Goal: Task Accomplishment & Management: Use online tool/utility

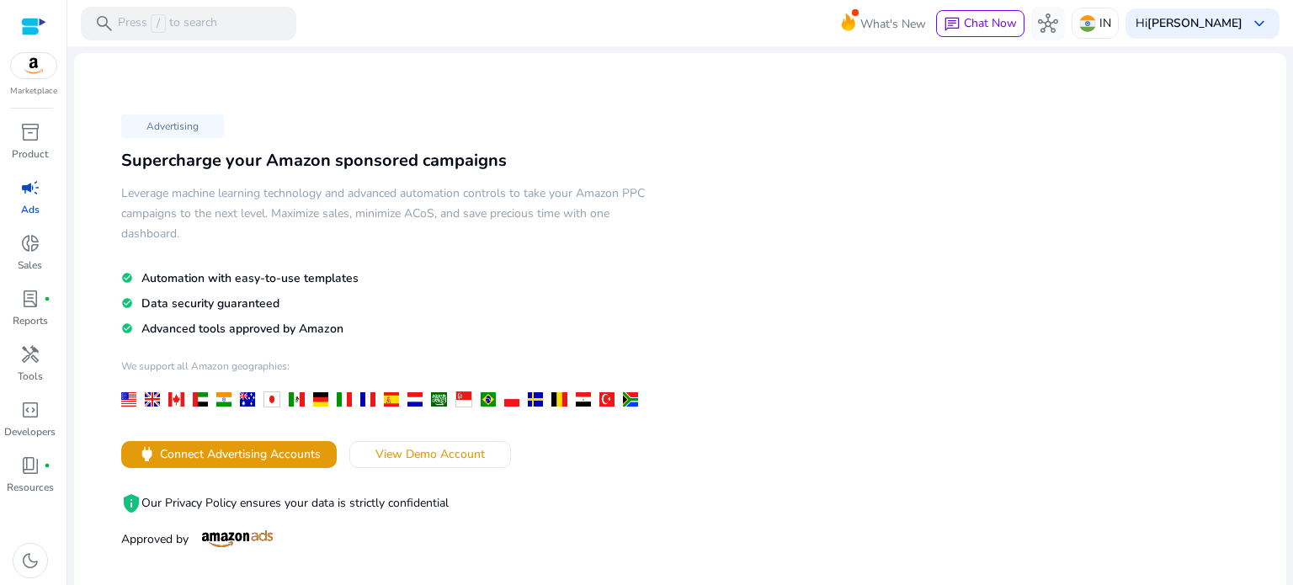
scroll to position [168, 0]
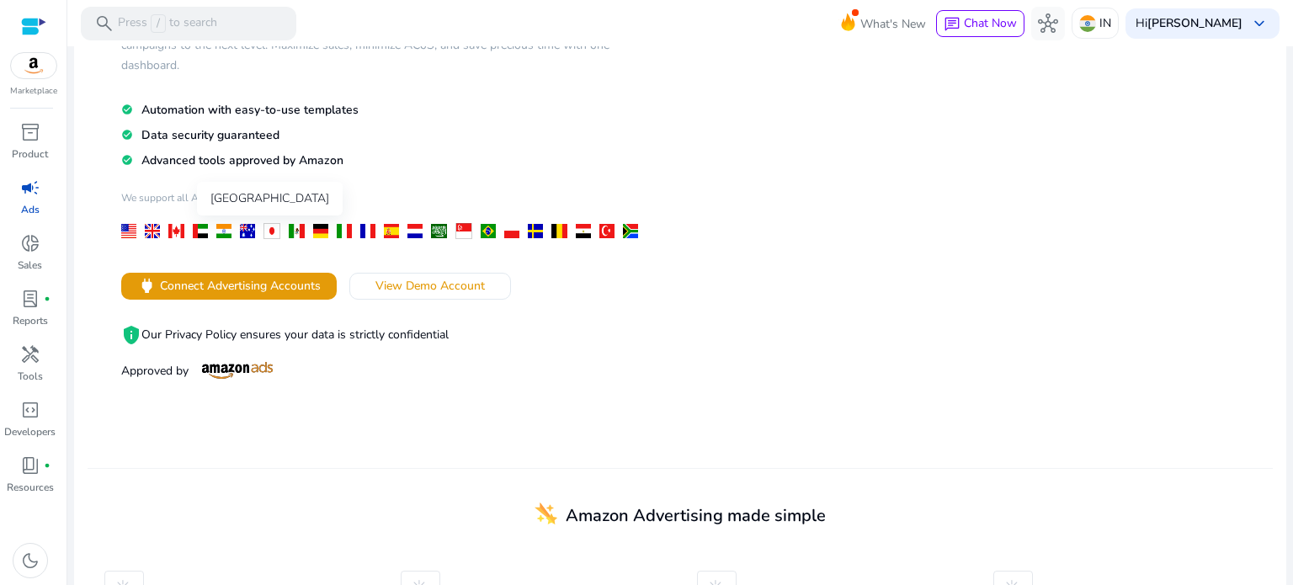
click at [223, 235] on div at bounding box center [223, 231] width 15 height 14
click at [220, 276] on span "power Connect Advertising Accounts" at bounding box center [229, 285] width 184 height 19
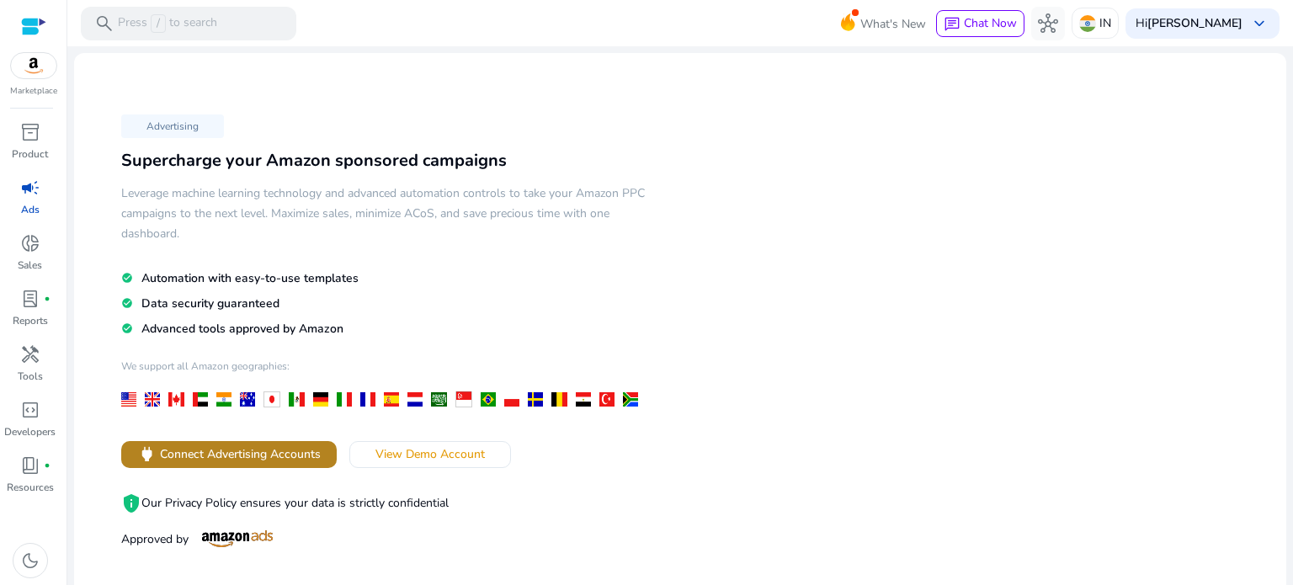
click at [296, 460] on span "Connect Advertising Accounts" at bounding box center [240, 454] width 161 height 18
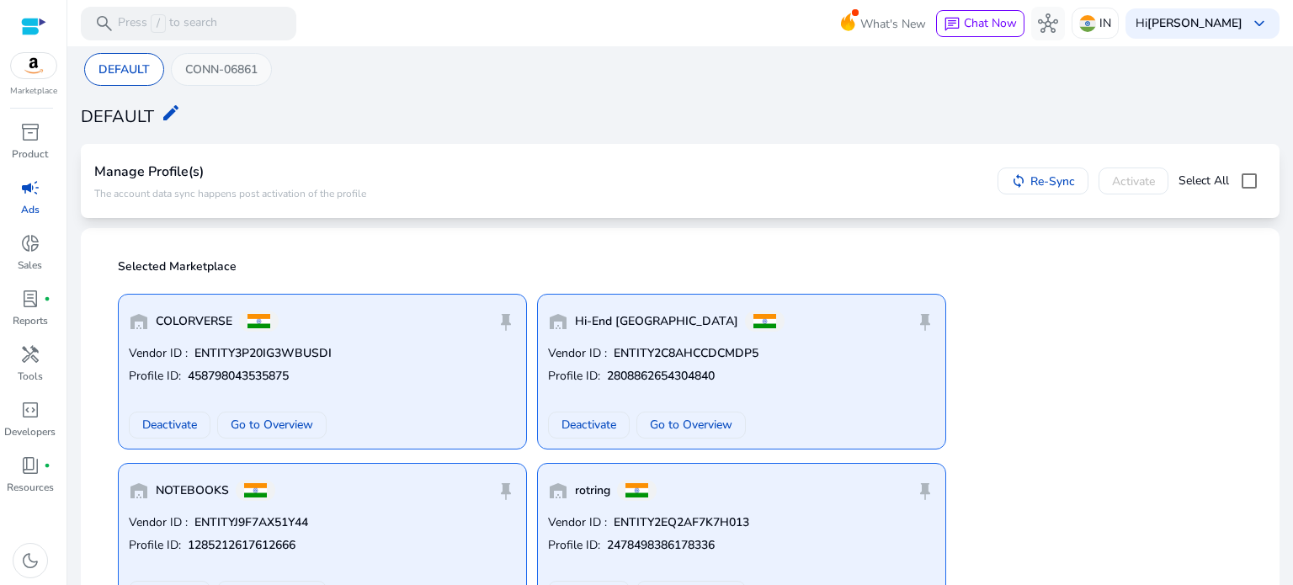
click at [235, 69] on p "CONN-06861" at bounding box center [221, 70] width 72 height 18
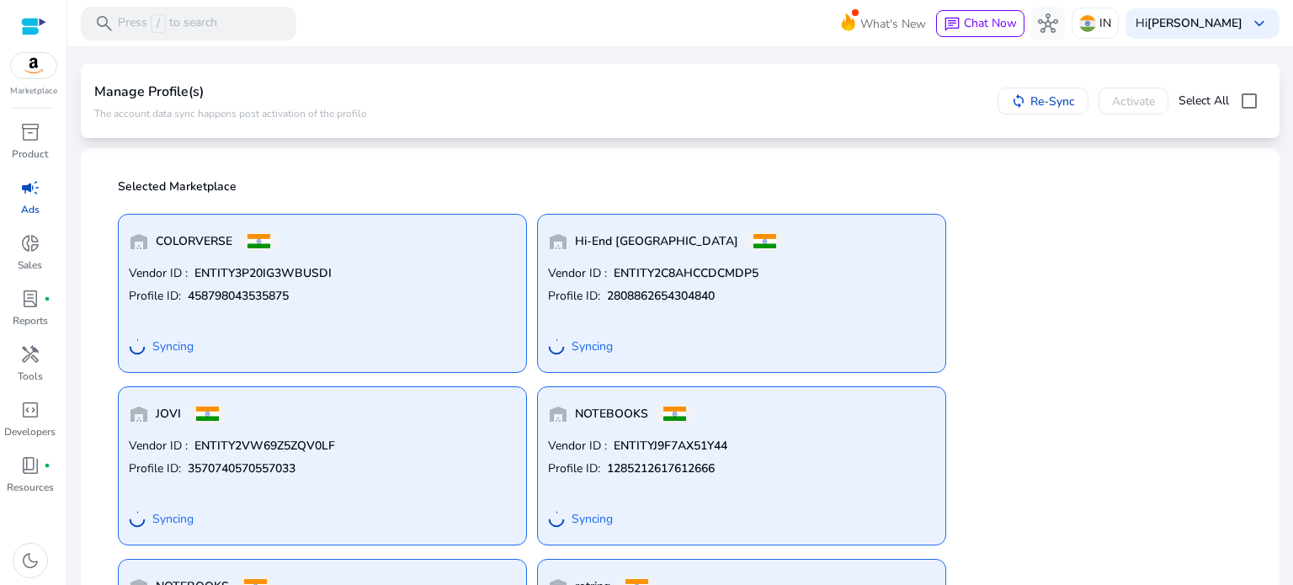
scroll to position [333, 0]
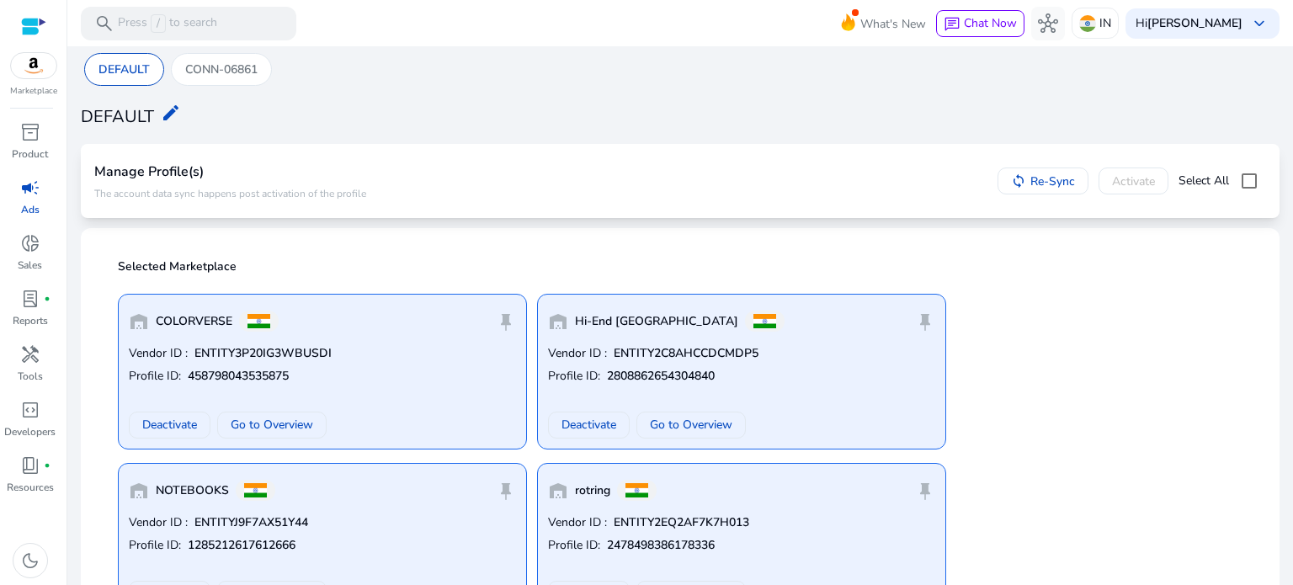
click at [39, 77] on img at bounding box center [33, 65] width 45 height 25
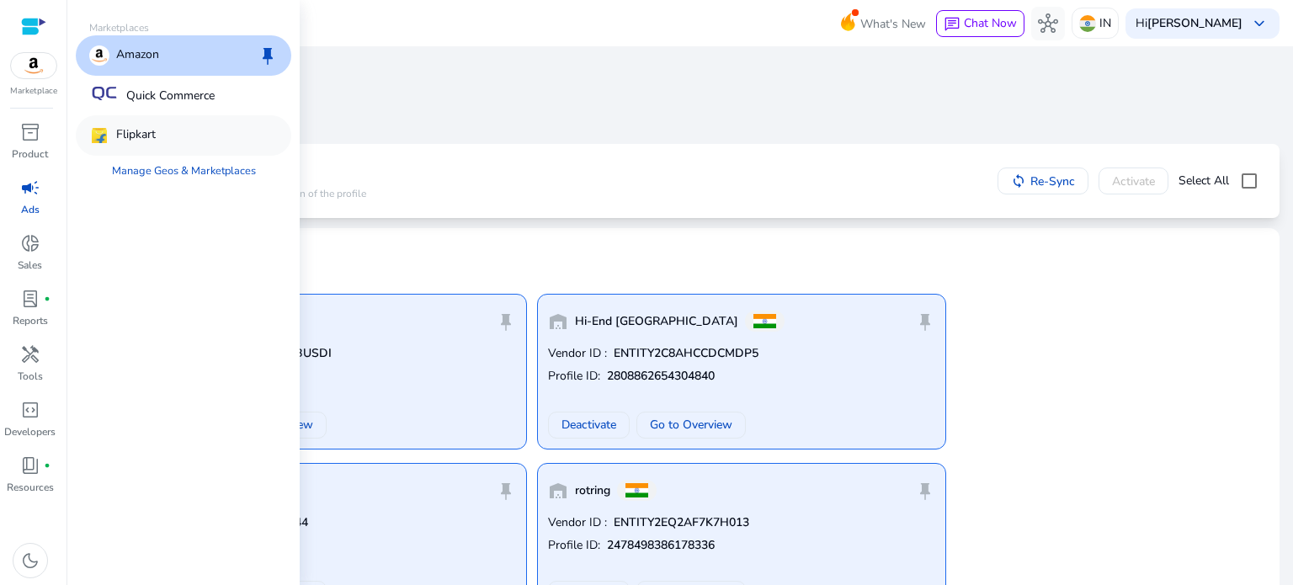
click at [147, 134] on p "Flipkart" at bounding box center [136, 135] width 40 height 20
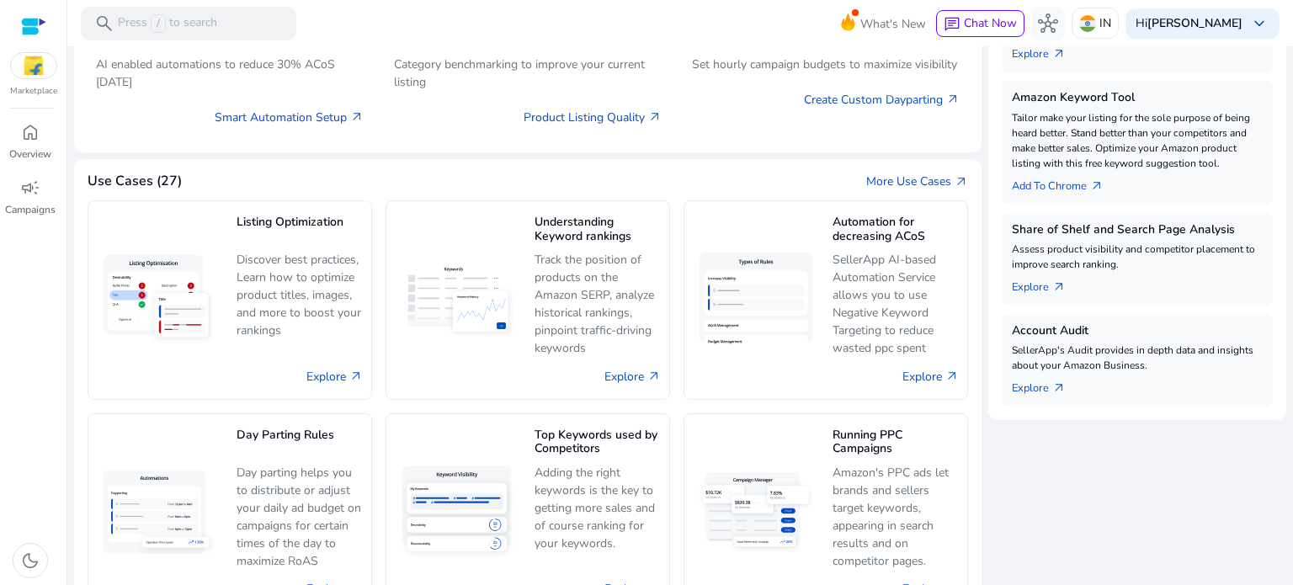
scroll to position [552, 0]
